Goal: Check status: Check status

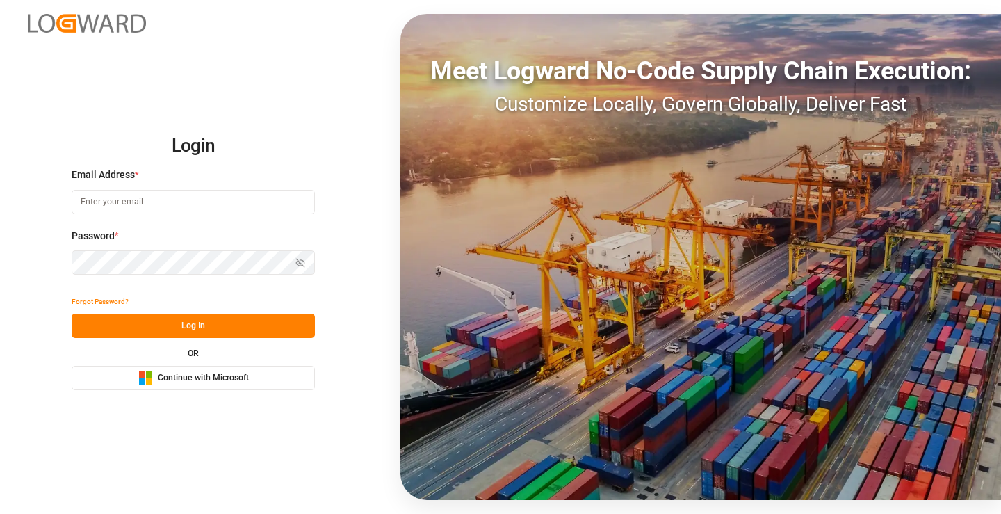
type input "[PERSON_NAME][EMAIL_ADDRESS][DOMAIN_NAME]"
click at [193, 329] on button "Log In" at bounding box center [193, 325] width 243 height 24
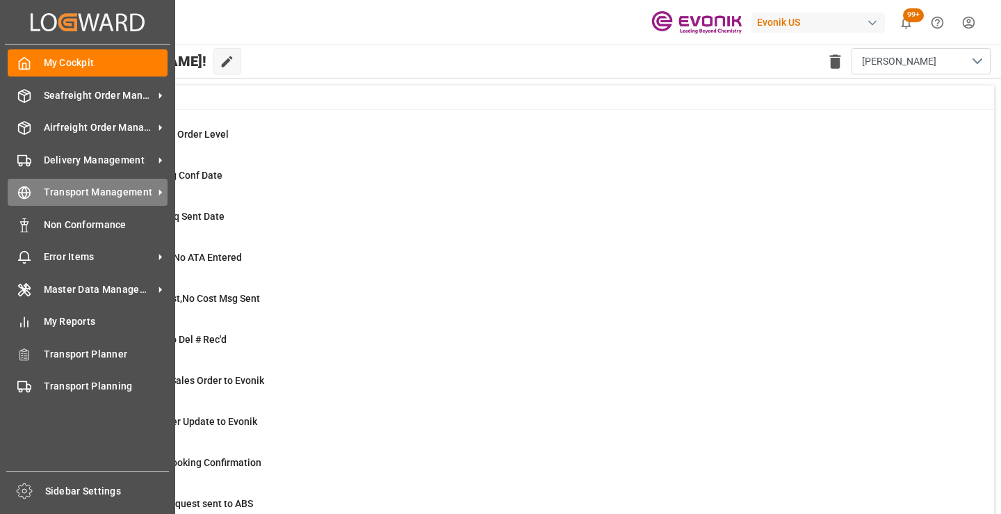
click at [31, 185] on div "Transport Management Transport Management" at bounding box center [88, 192] width 160 height 27
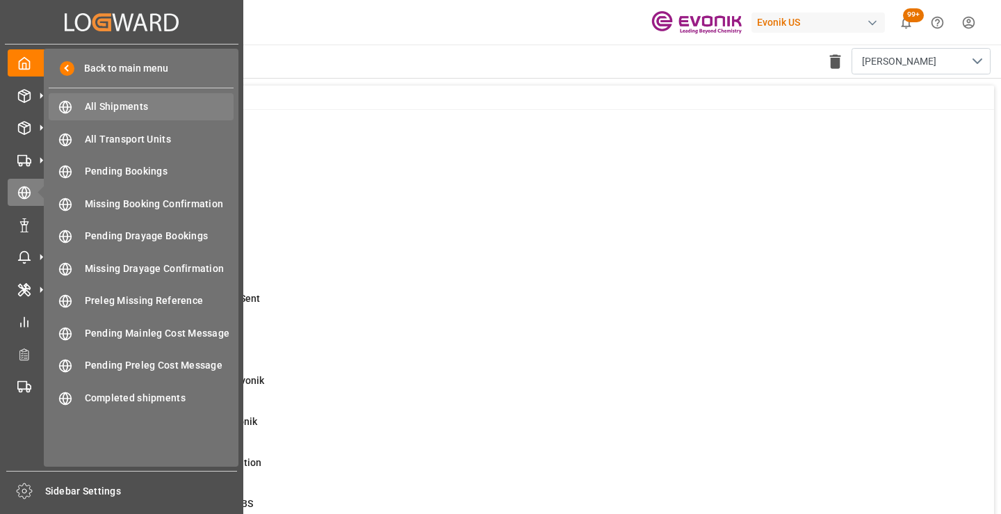
click at [135, 108] on span "All Shipments" at bounding box center [159, 106] width 149 height 15
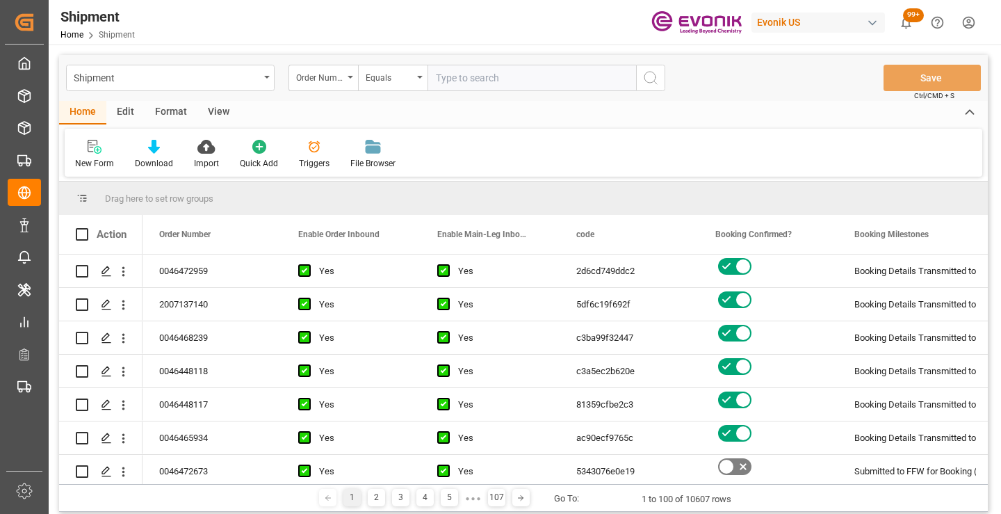
click at [482, 81] on input "text" at bounding box center [531, 78] width 209 height 26
paste input "2007079376"
type input "2007079376"
click at [644, 78] on icon "search button" at bounding box center [650, 78] width 17 height 17
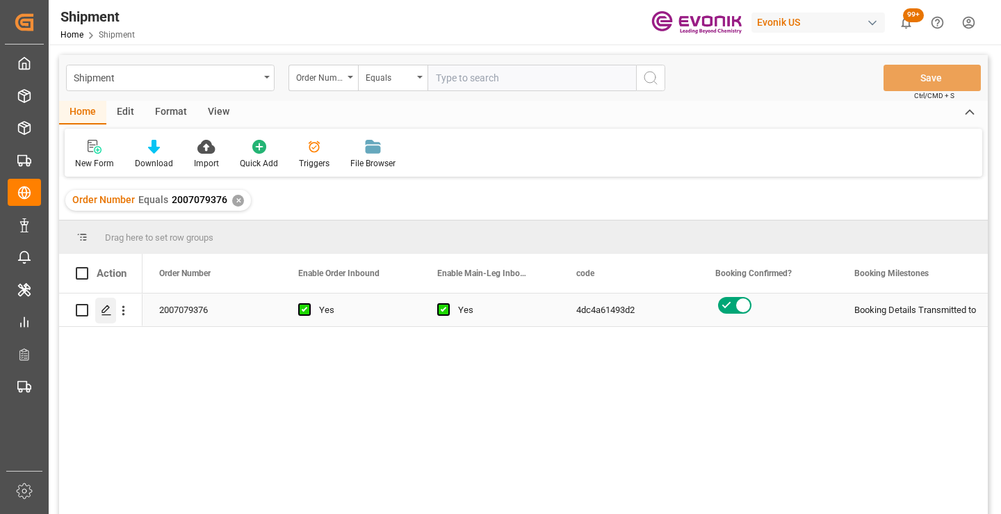
click at [106, 311] on polygon "Press SPACE to select this row." at bounding box center [105, 309] width 7 height 7
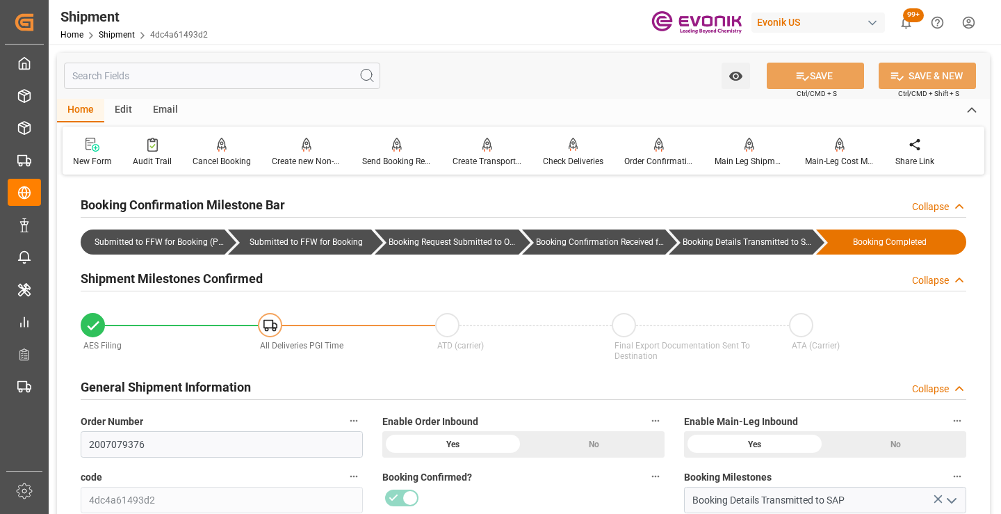
click at [231, 72] on input "text" at bounding box center [222, 76] width 316 height 26
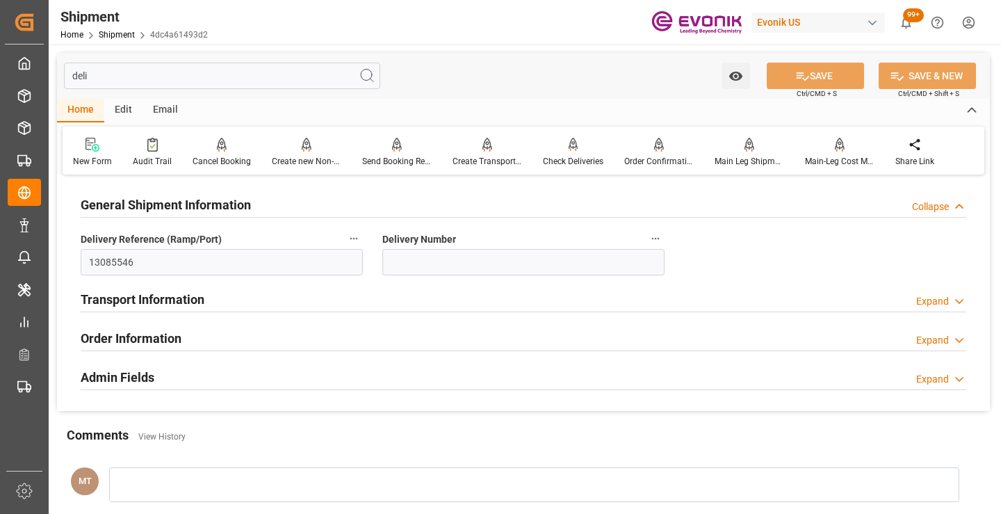
type input "deli"
